Goal: Use online tool/utility

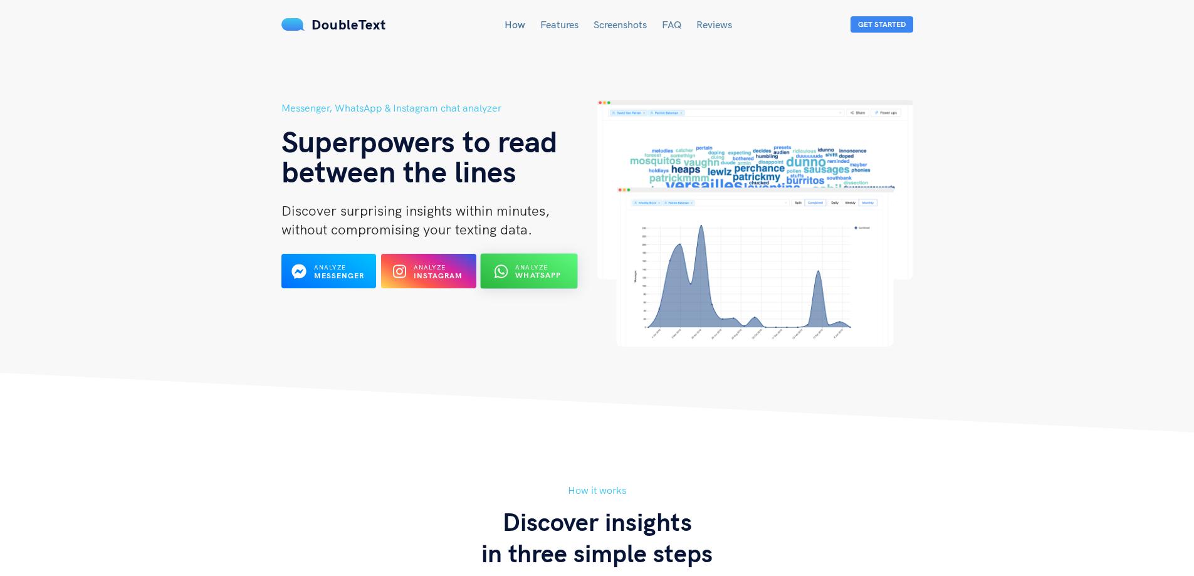
click at [523, 279] on b "WhatsApp" at bounding box center [539, 275] width 46 height 9
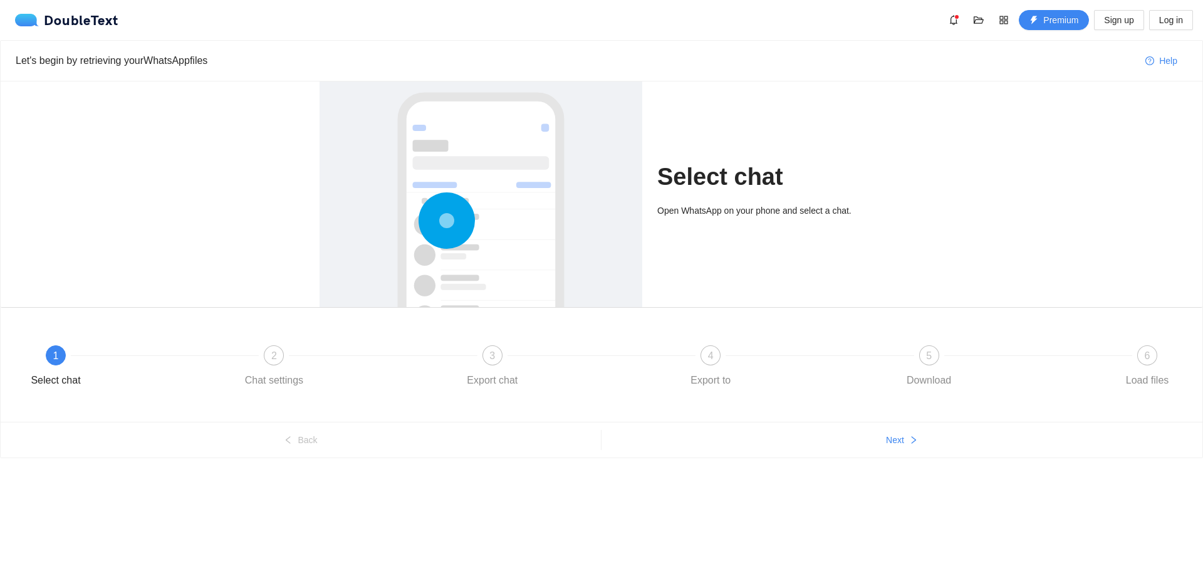
click at [847, 164] on h1 "Select chat" at bounding box center [770, 176] width 226 height 29
click at [512, 205] on div at bounding box center [481, 262] width 298 height 375
click at [273, 370] on div "2 Chat settings" at bounding box center [347, 367] width 218 height 45
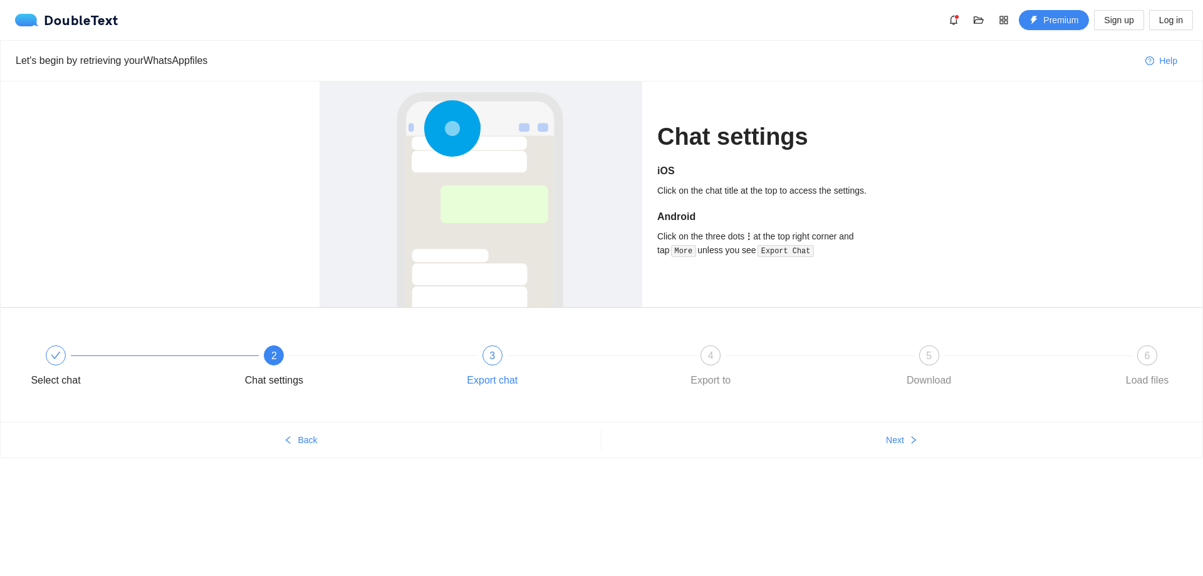
click at [504, 358] on div "3 Export chat" at bounding box center [565, 367] width 218 height 45
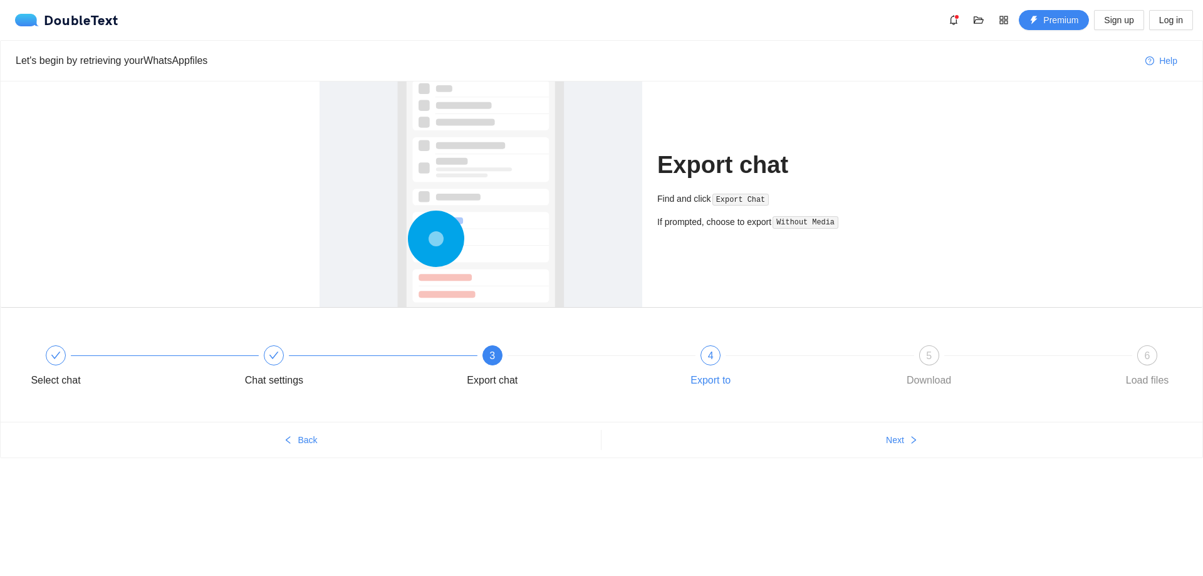
click at [707, 353] on div "4" at bounding box center [711, 355] width 20 height 20
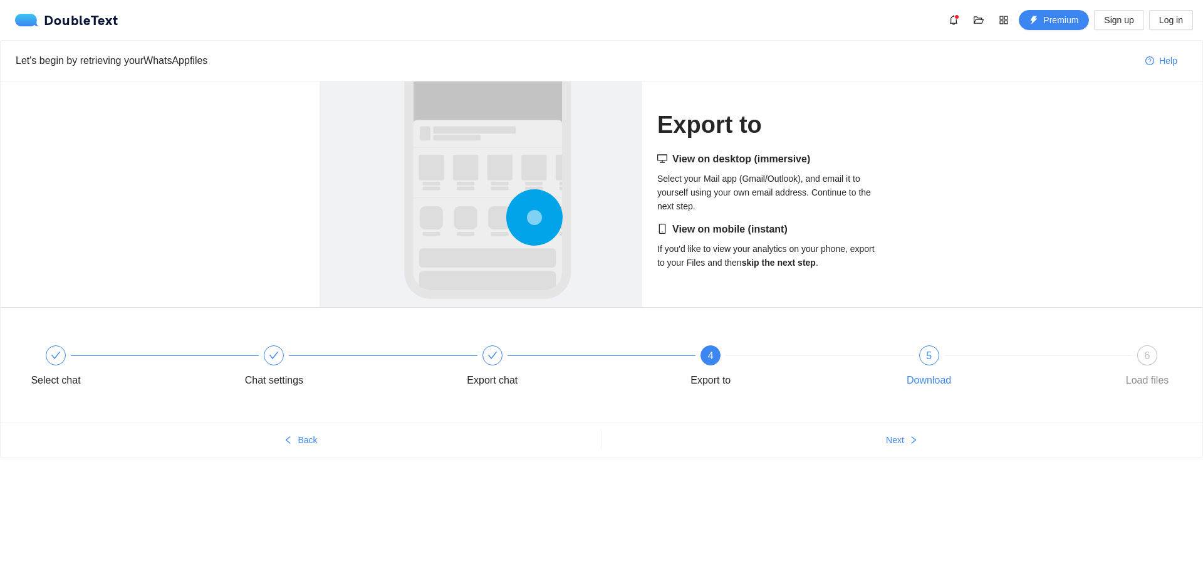
click at [936, 370] on div "Download" at bounding box center [929, 380] width 44 height 20
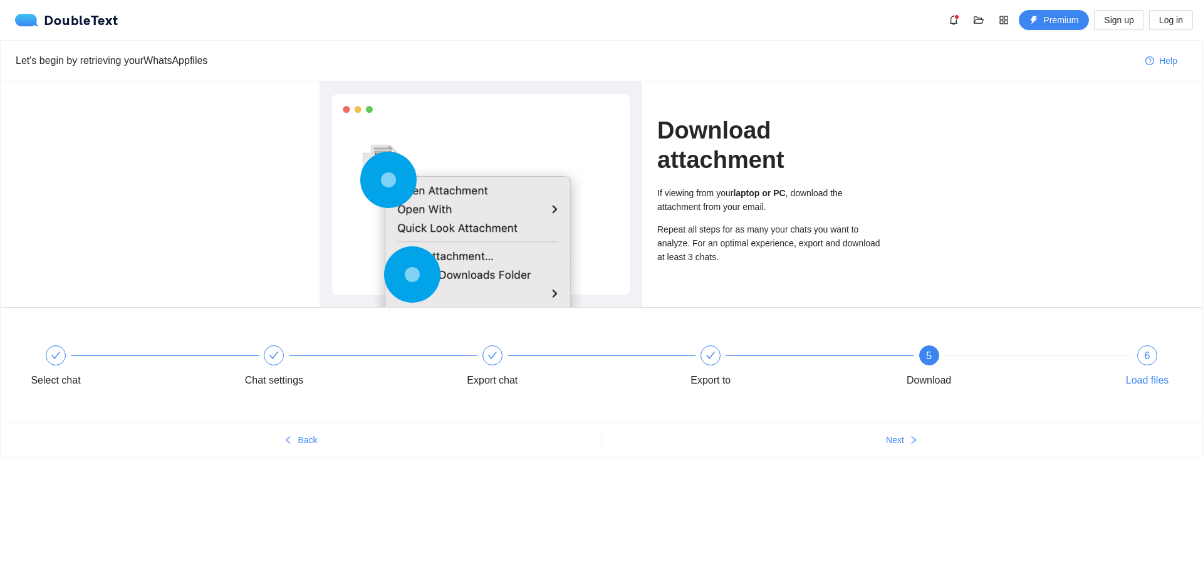
click at [1174, 370] on div "6 Load files" at bounding box center [1147, 367] width 73 height 45
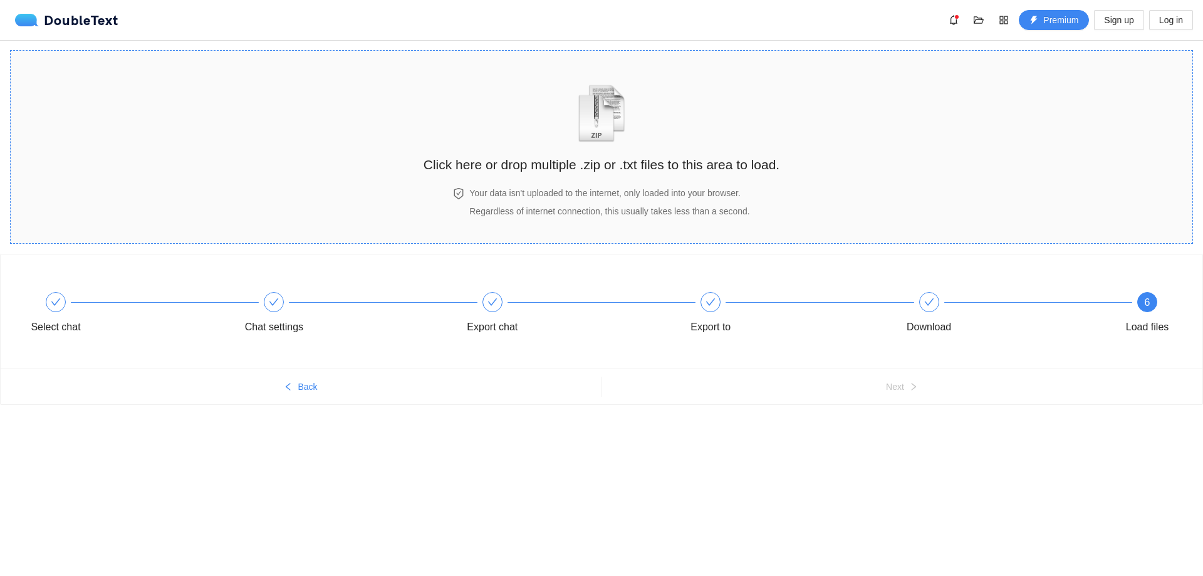
click at [727, 201] on div "Your data isn't uploaded to the internet, only loaded into your browser. Regard…" at bounding box center [609, 202] width 285 height 32
click at [582, 91] on img "zipOrTextIcon" at bounding box center [602, 114] width 58 height 58
click at [633, 145] on div "Click here or drop multiple .zip or .txt files to this area to load." at bounding box center [602, 119] width 356 height 112
